Goal: Task Accomplishment & Management: Use online tool/utility

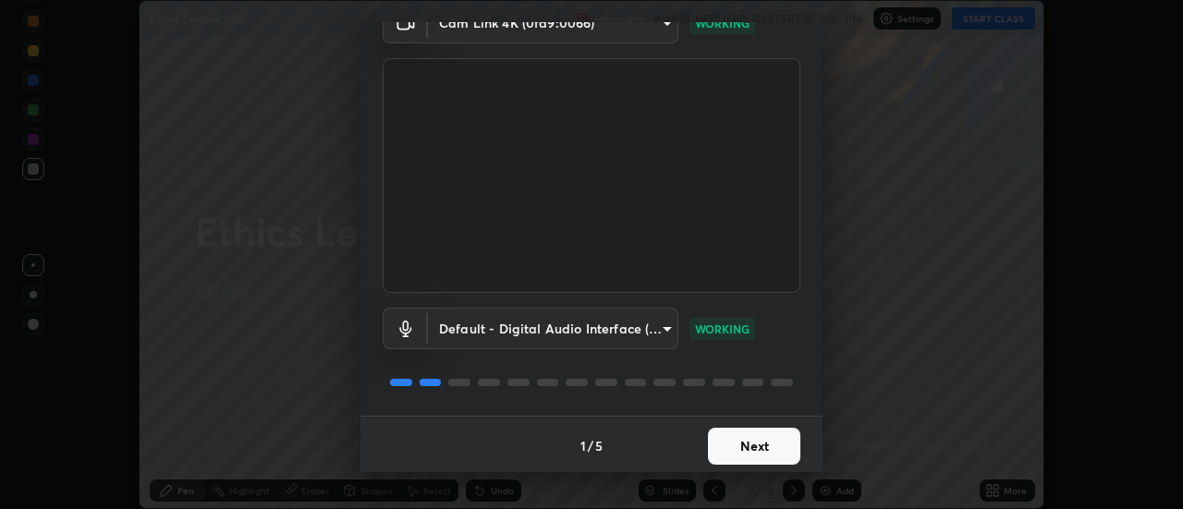
scroll to position [97, 0]
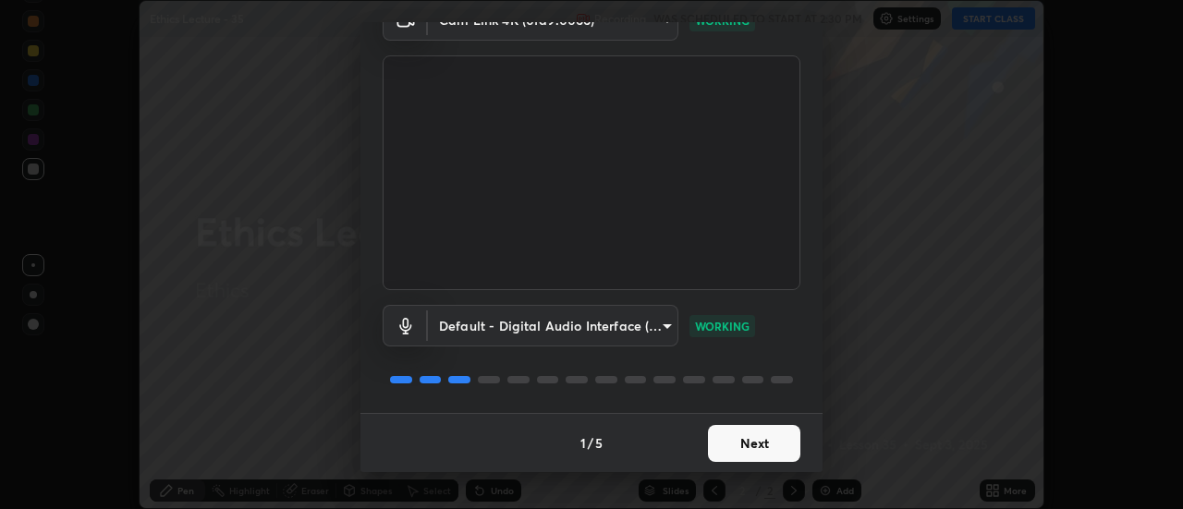
click at [742, 438] on button "Next" at bounding box center [754, 443] width 92 height 37
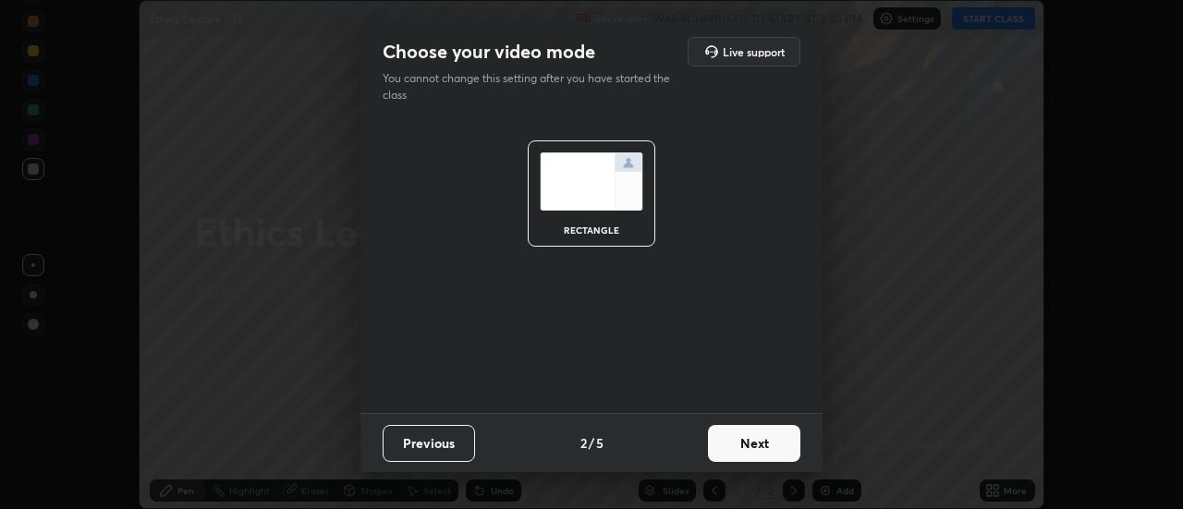
click at [744, 444] on button "Next" at bounding box center [754, 443] width 92 height 37
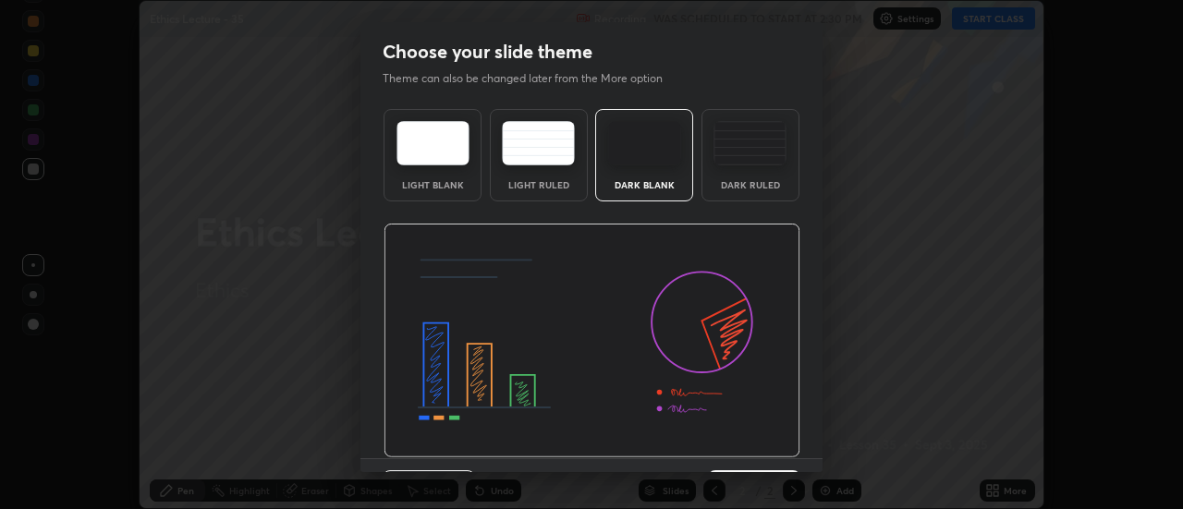
scroll to position [45, 0]
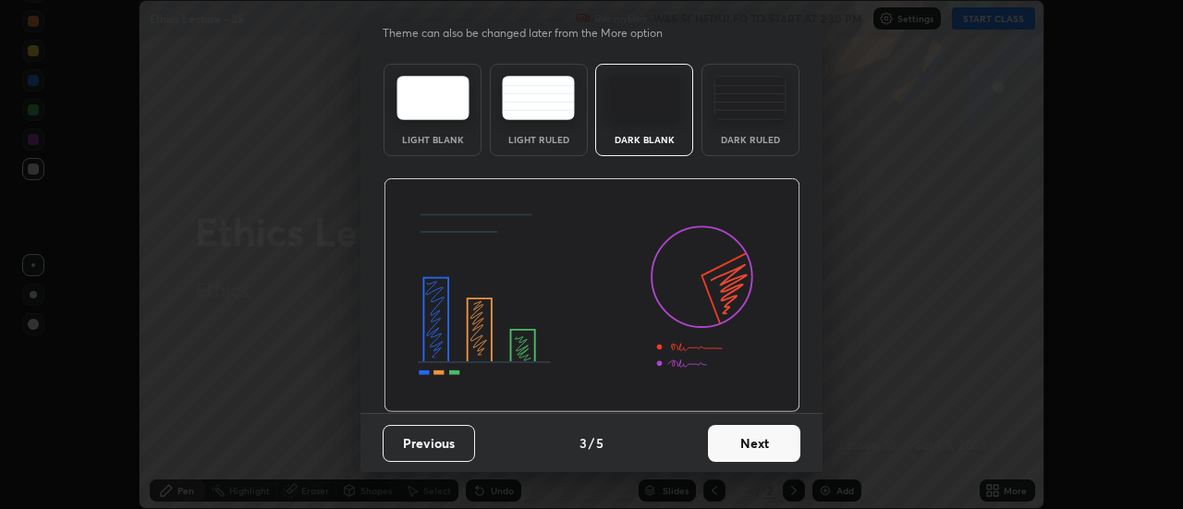
click at [758, 438] on button "Next" at bounding box center [754, 443] width 92 height 37
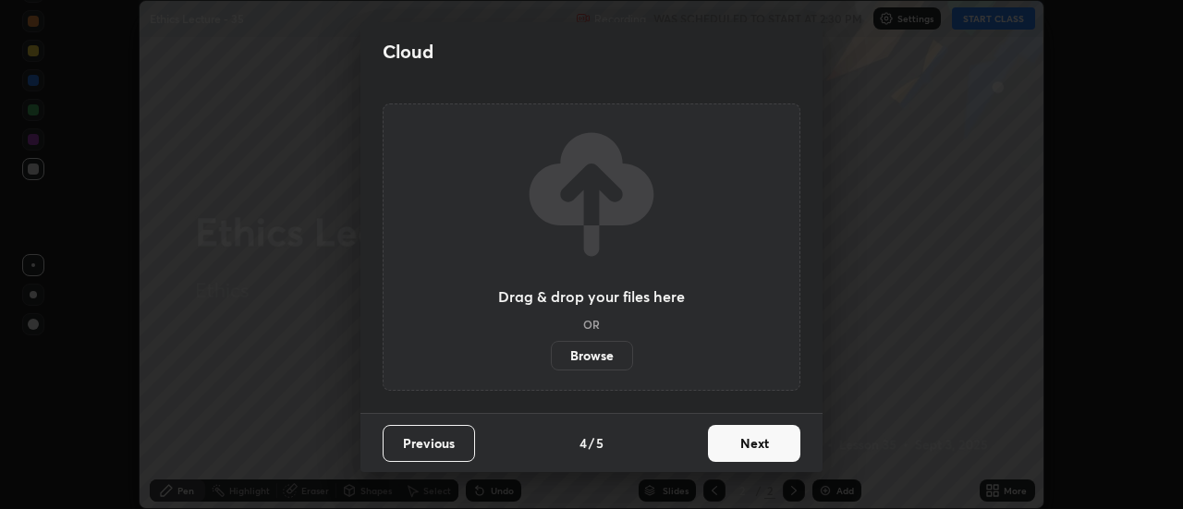
click at [730, 448] on button "Next" at bounding box center [754, 443] width 92 height 37
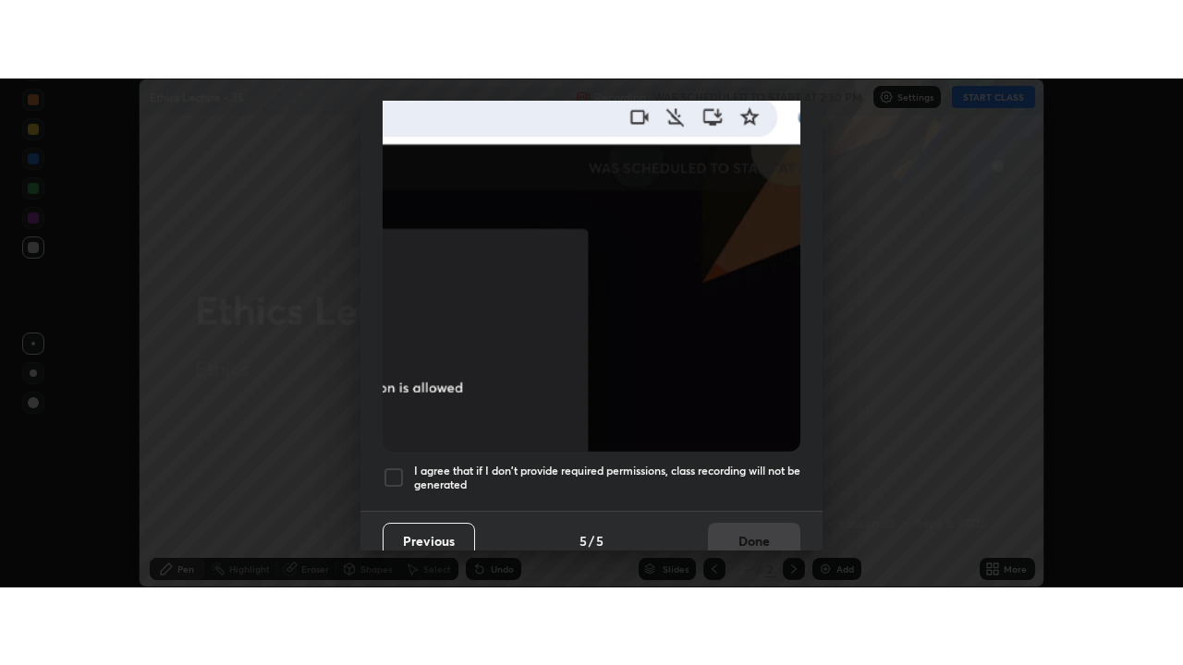
scroll to position [474, 0]
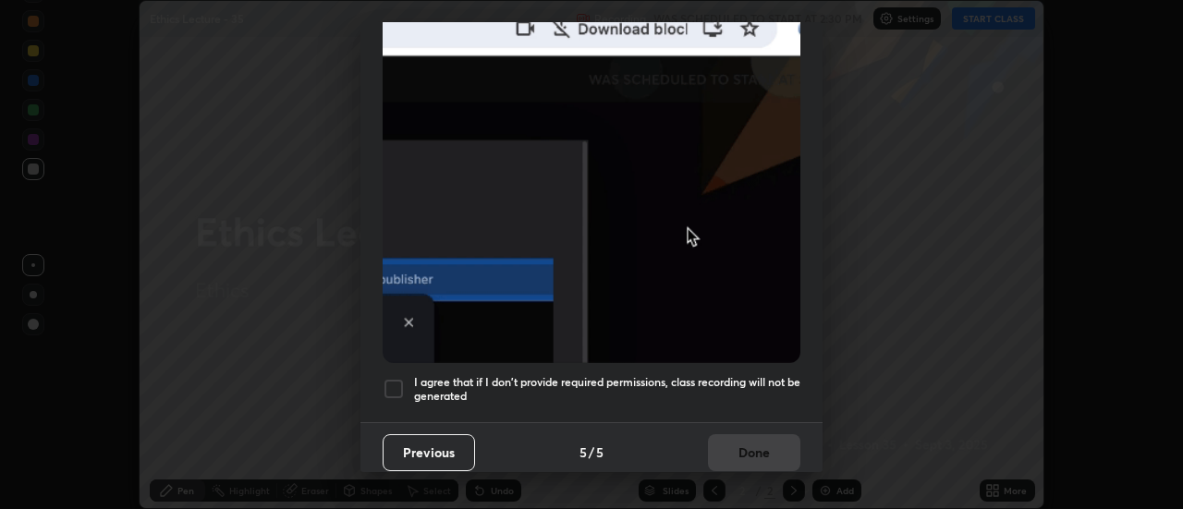
click at [397, 378] on div at bounding box center [394, 389] width 22 height 22
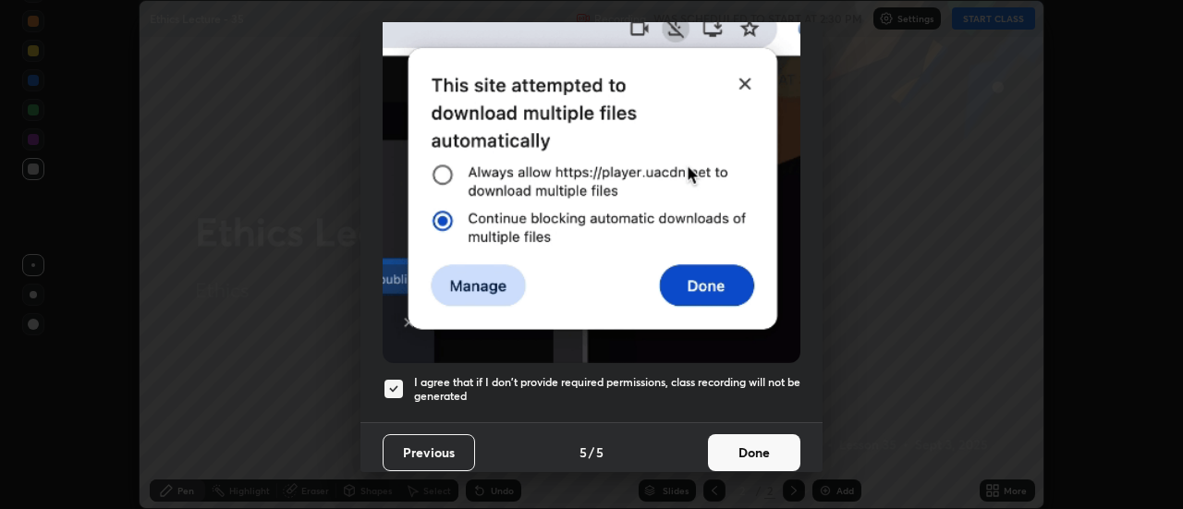
click at [766, 443] on button "Done" at bounding box center [754, 452] width 92 height 37
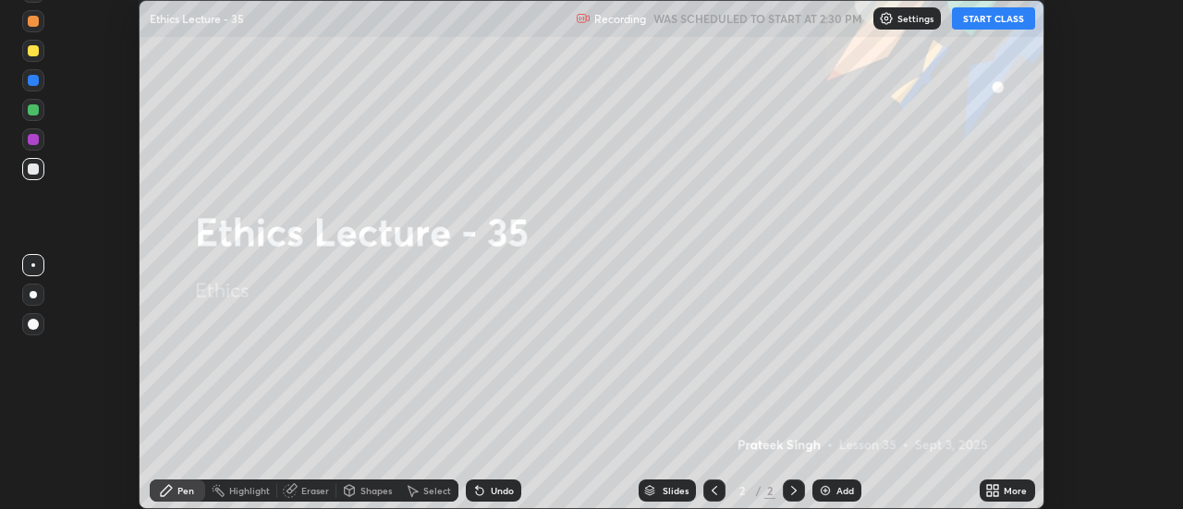
click at [1002, 492] on div "More" at bounding box center [1007, 491] width 55 height 22
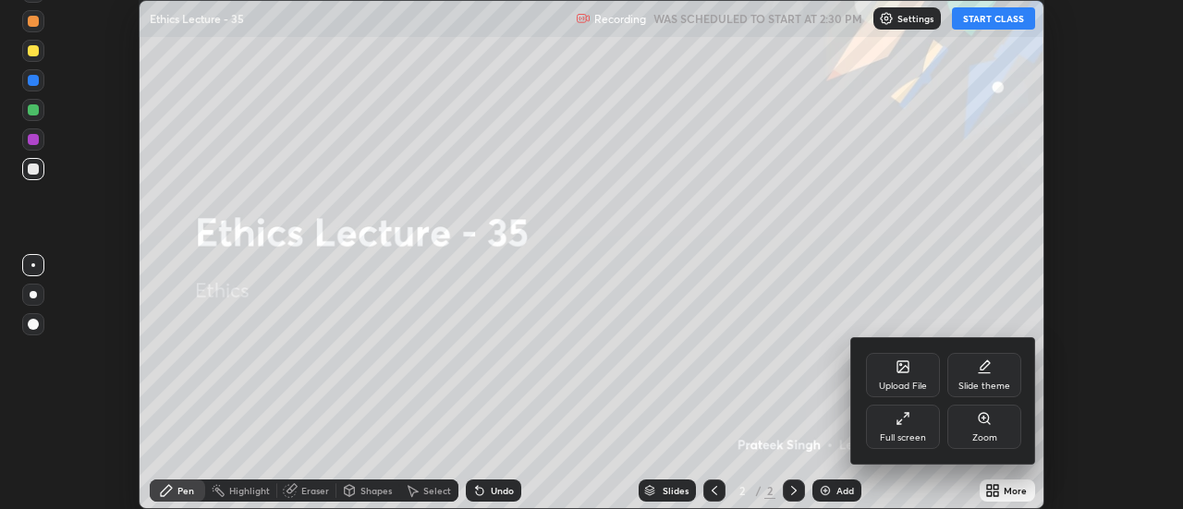
click at [915, 422] on div "Full screen" at bounding box center [903, 427] width 74 height 44
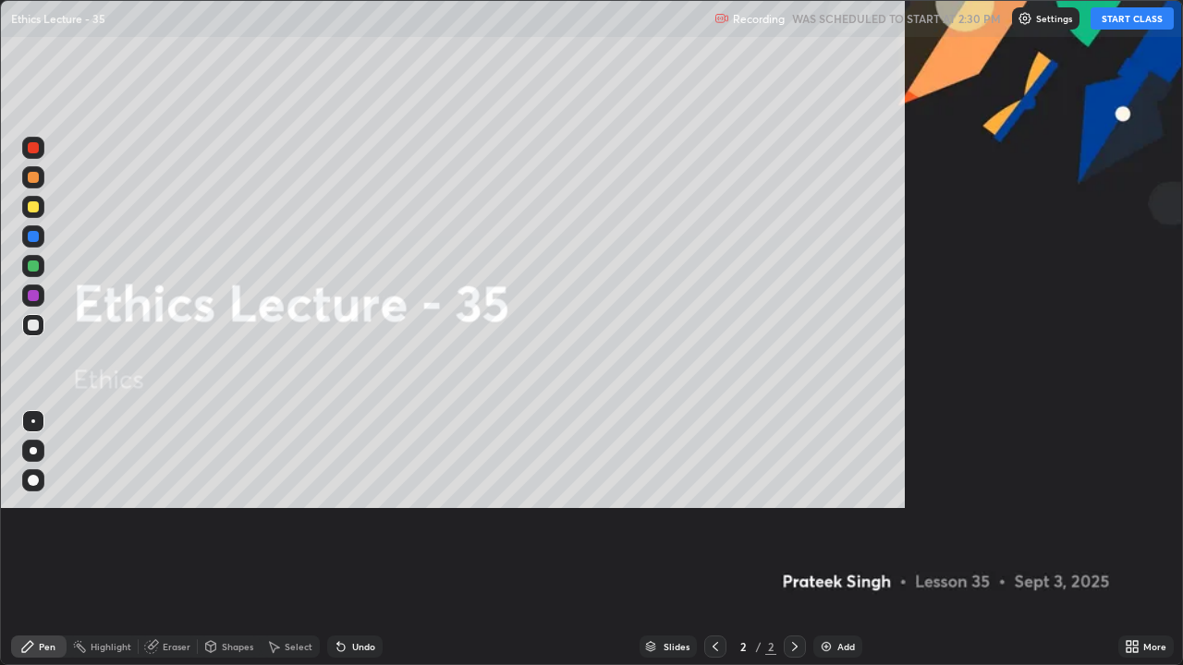
scroll to position [665, 1183]
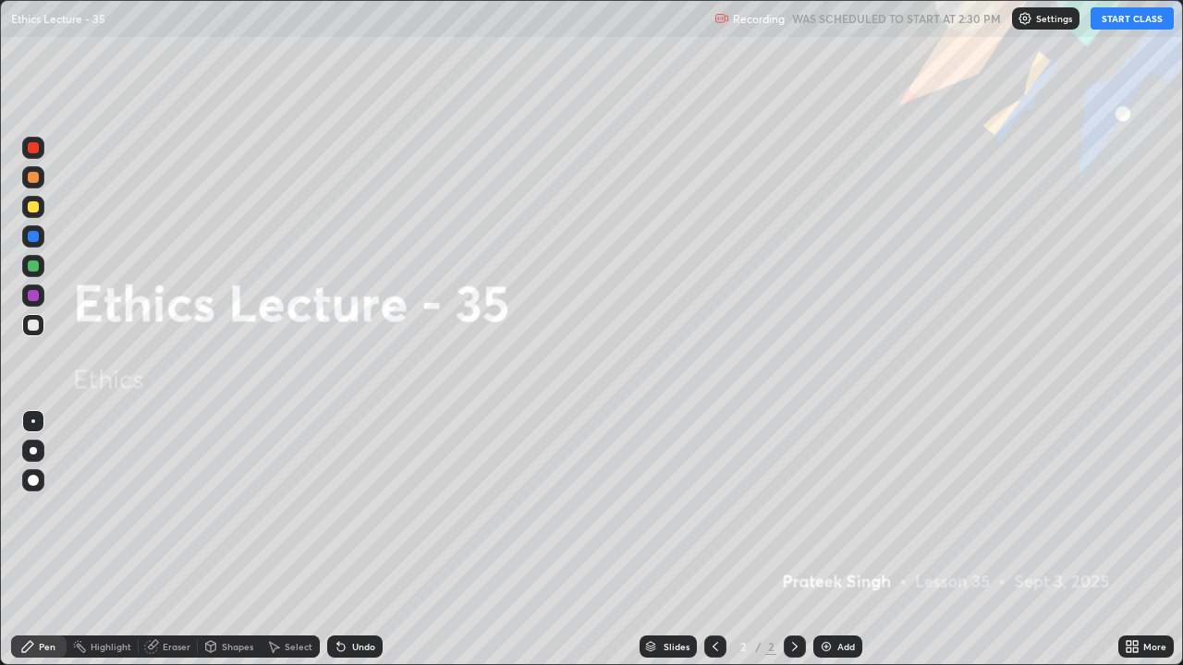
click at [363, 508] on div "Undo" at bounding box center [363, 646] width 23 height 9
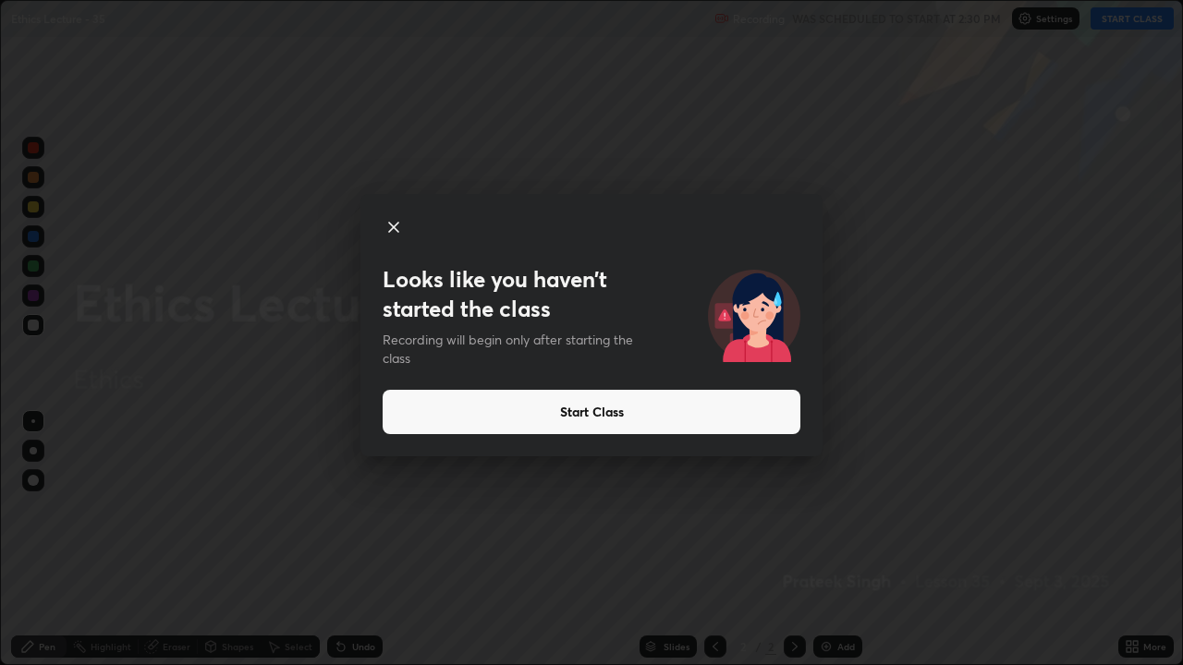
click at [597, 419] on button "Start Class" at bounding box center [592, 412] width 418 height 44
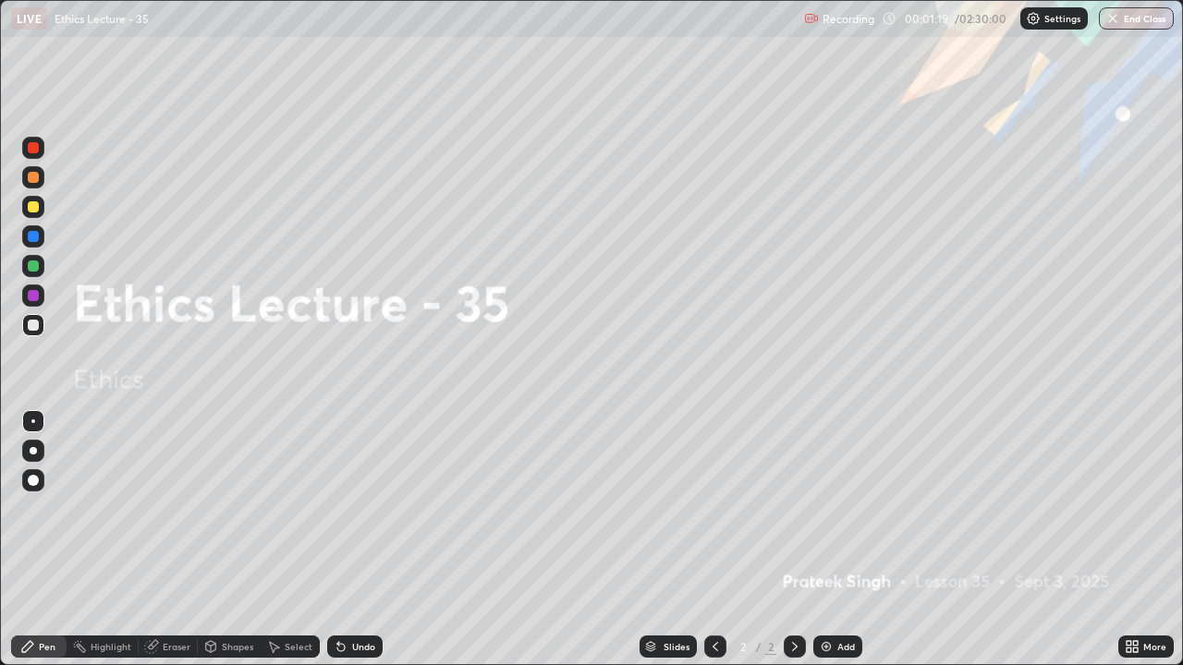
click at [40, 482] on div at bounding box center [33, 480] width 22 height 22
click at [34, 325] on div at bounding box center [33, 325] width 11 height 11
click at [33, 211] on div at bounding box center [33, 206] width 11 height 11
click at [837, 508] on div "Add" at bounding box center [846, 646] width 18 height 9
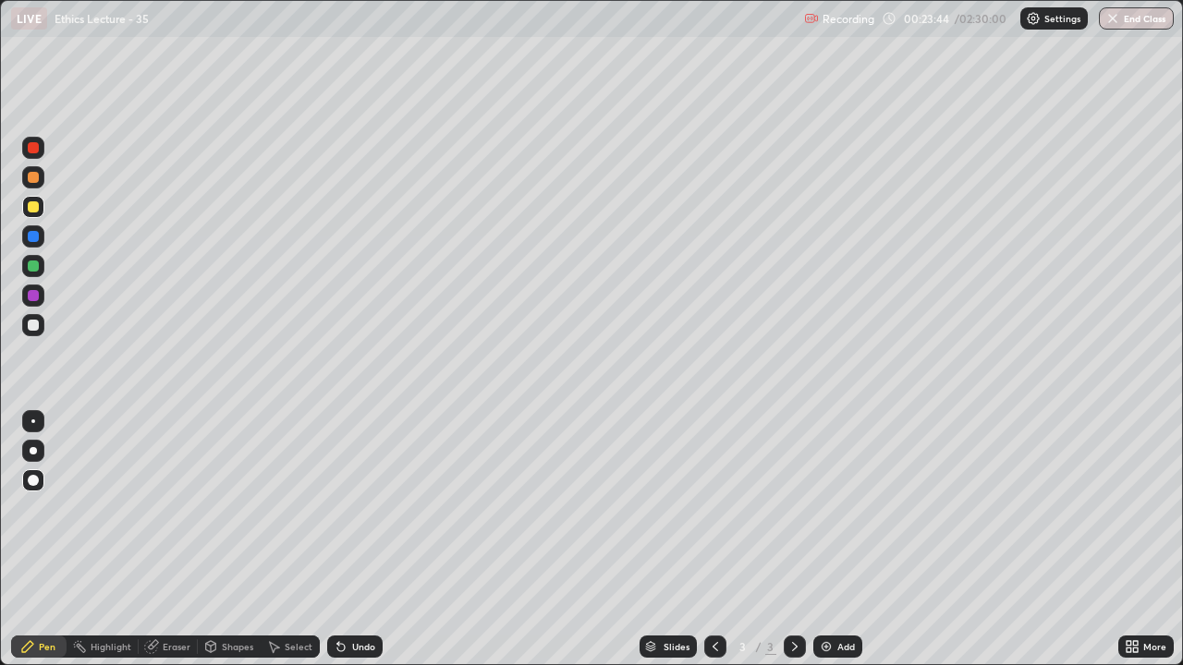
click at [38, 299] on div at bounding box center [33, 295] width 11 height 11
click at [34, 324] on div at bounding box center [33, 325] width 11 height 11
click at [834, 508] on div "Add" at bounding box center [837, 647] width 49 height 22
click at [829, 508] on img at bounding box center [826, 646] width 15 height 15
click at [825, 508] on img at bounding box center [826, 646] width 15 height 15
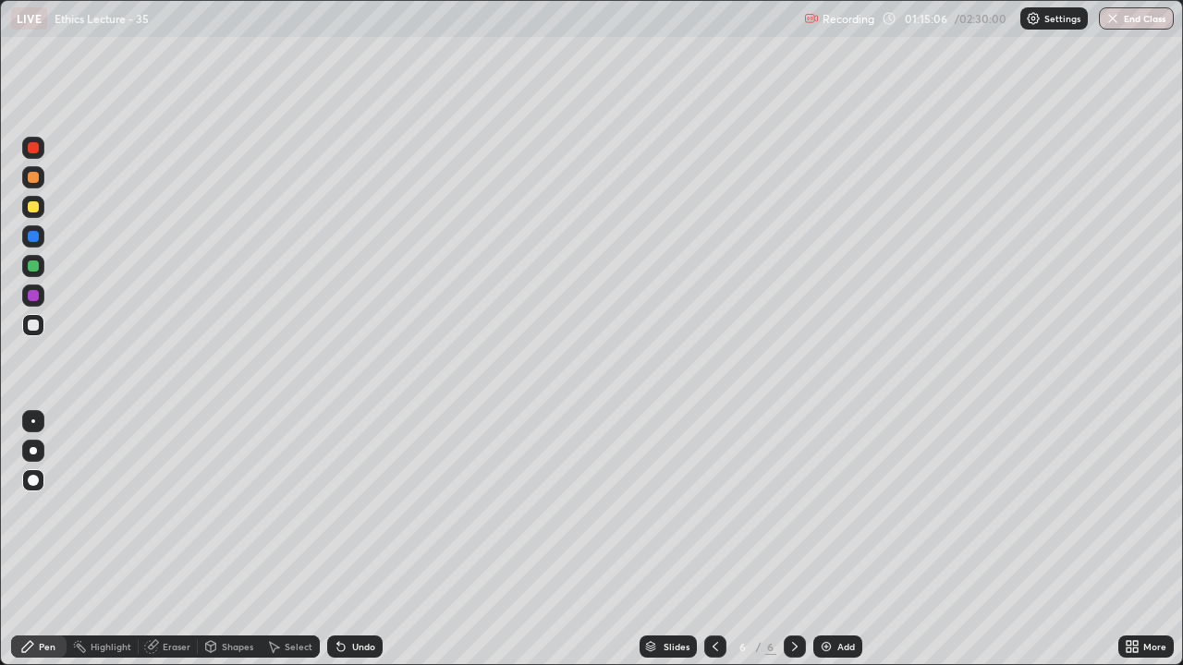
click at [828, 508] on img at bounding box center [826, 646] width 15 height 15
click at [834, 508] on div "Add" at bounding box center [837, 647] width 49 height 22
